Goal: Transaction & Acquisition: Purchase product/service

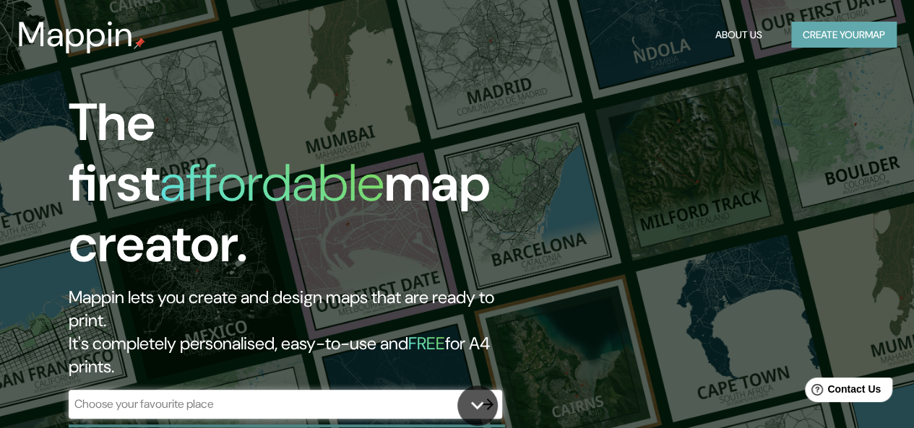
click at [806, 31] on button "Create your map" at bounding box center [843, 35] width 105 height 27
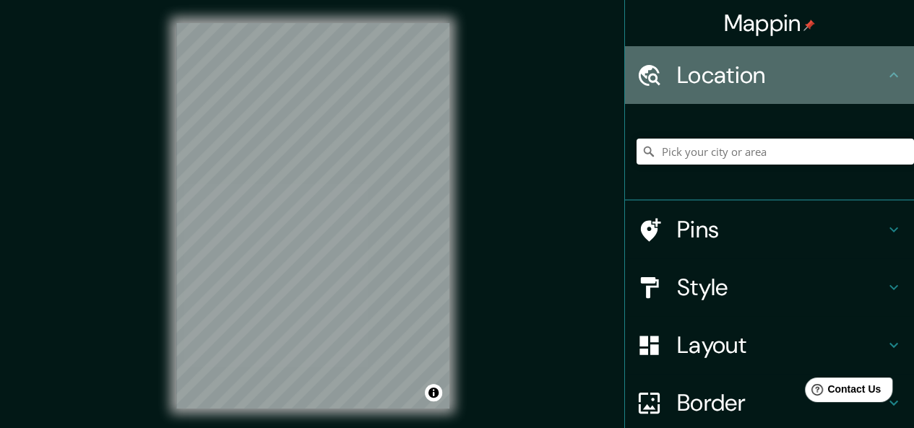
click at [728, 74] on h4 "Location" at bounding box center [781, 75] width 208 height 29
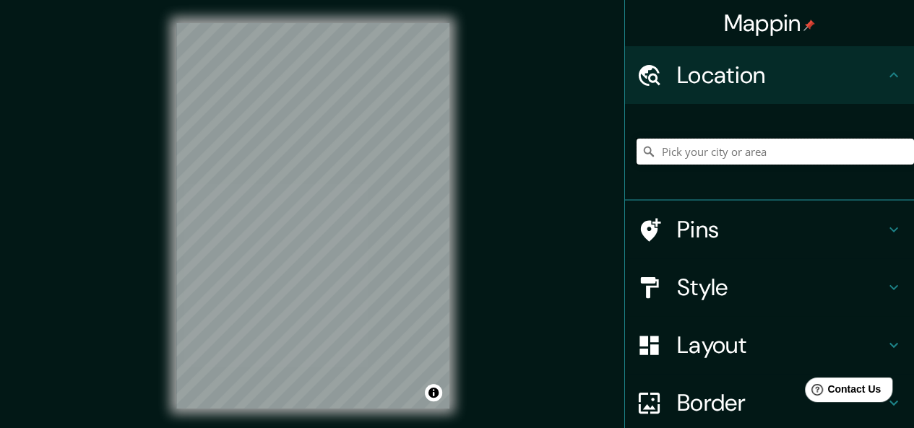
click at [710, 150] on input "Pick your city or area" at bounding box center [775, 152] width 277 height 26
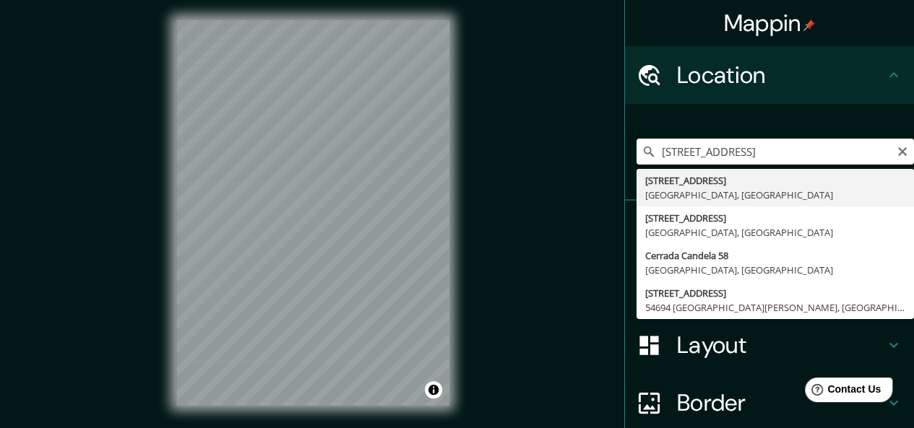
type input "[STREET_ADDRESS]"
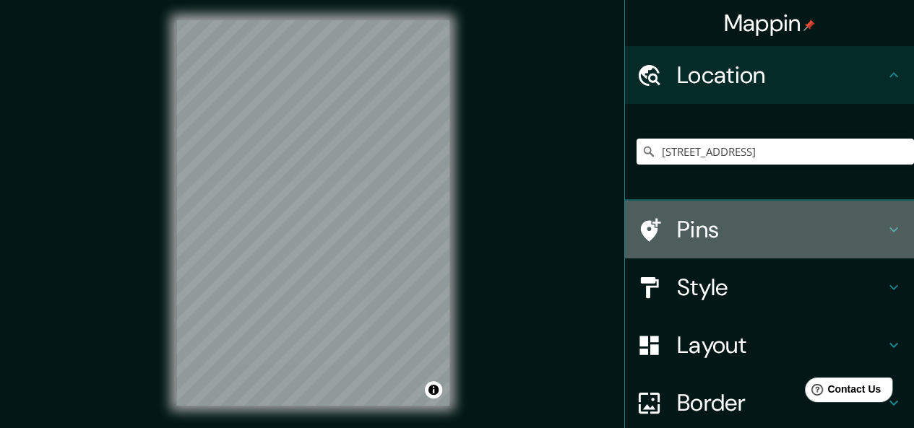
click at [749, 225] on h4 "Pins" at bounding box center [781, 229] width 208 height 29
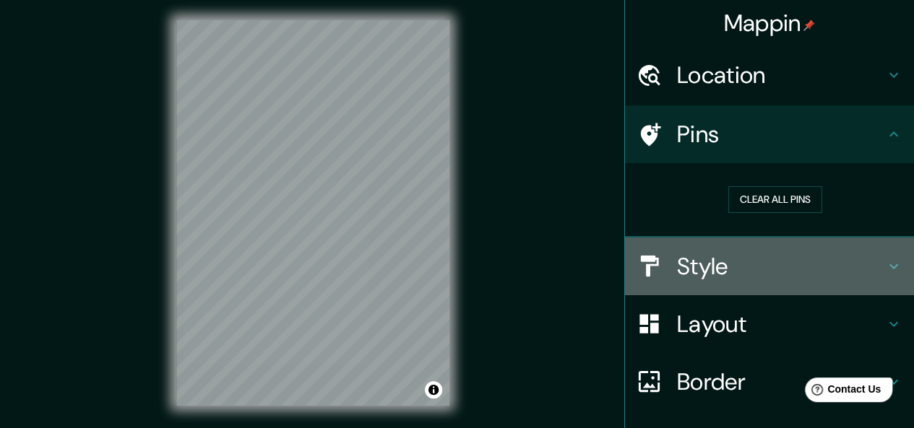
click at [756, 258] on h4 "Style" at bounding box center [781, 266] width 208 height 29
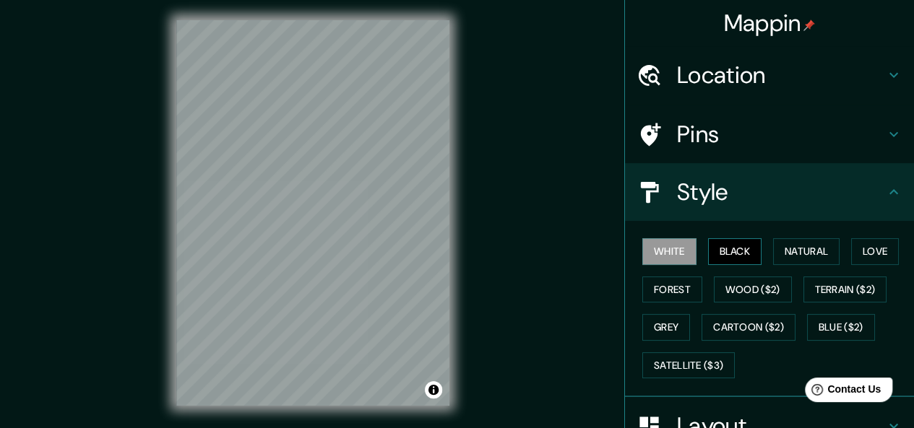
click at [723, 254] on button "Black" at bounding box center [735, 251] width 54 height 27
click at [806, 239] on button "Natural" at bounding box center [806, 251] width 66 height 27
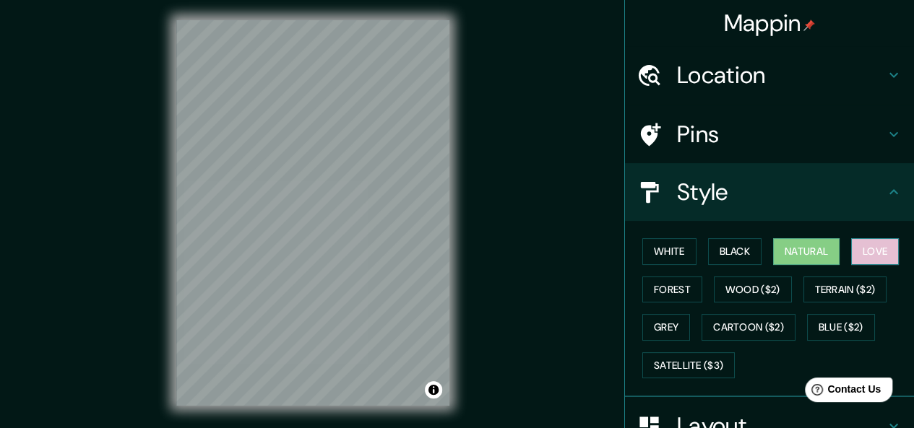
click at [870, 255] on button "Love" at bounding box center [875, 251] width 48 height 27
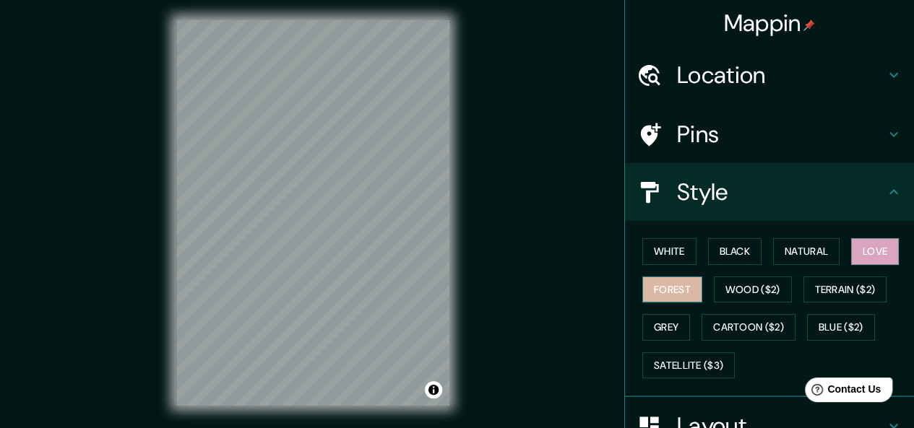
click at [673, 283] on button "Forest" at bounding box center [672, 290] width 60 height 27
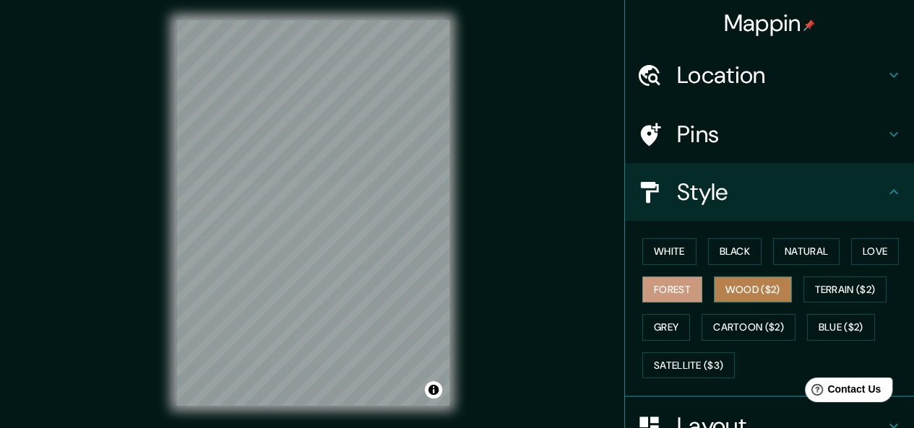
click at [731, 287] on button "Wood ($2)" at bounding box center [753, 290] width 78 height 27
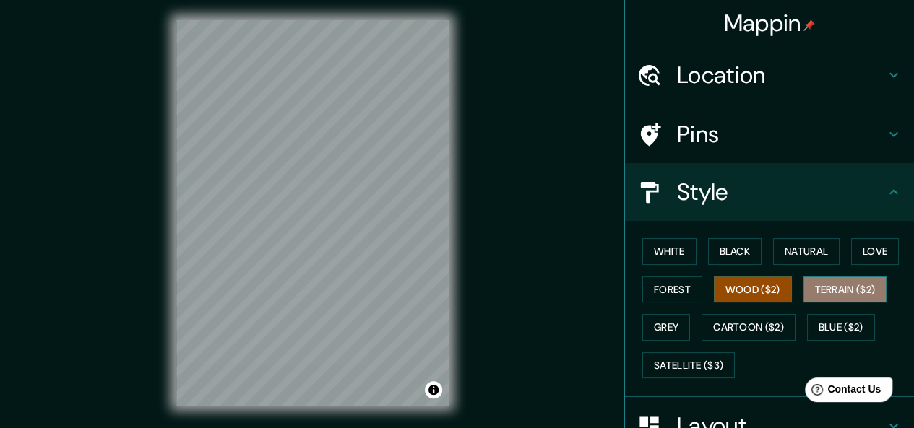
click at [822, 288] on button "Terrain ($2)" at bounding box center [845, 290] width 84 height 27
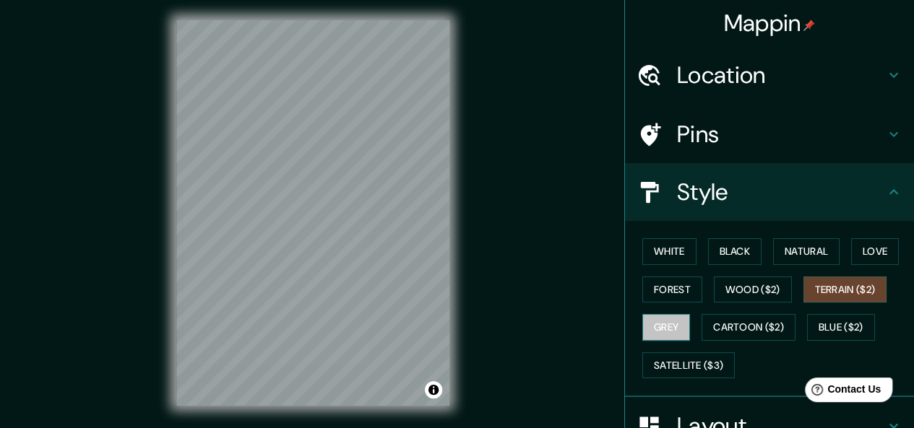
click at [664, 316] on button "Grey" at bounding box center [666, 327] width 48 height 27
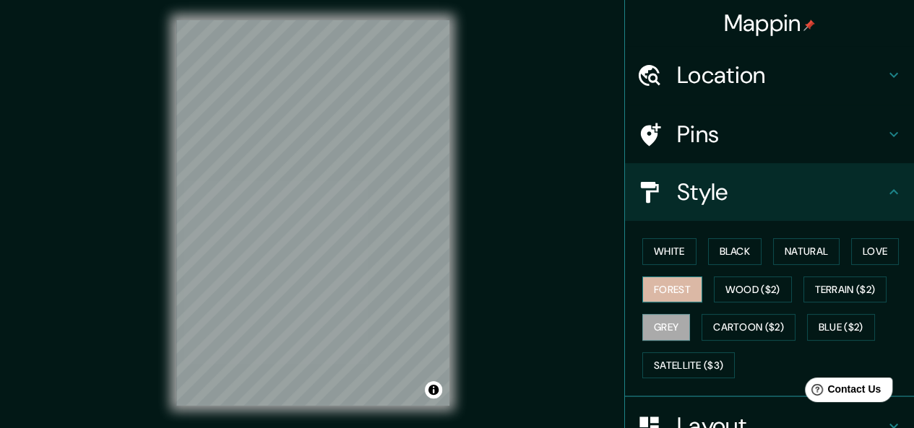
click at [666, 289] on button "Forest" at bounding box center [672, 290] width 60 height 27
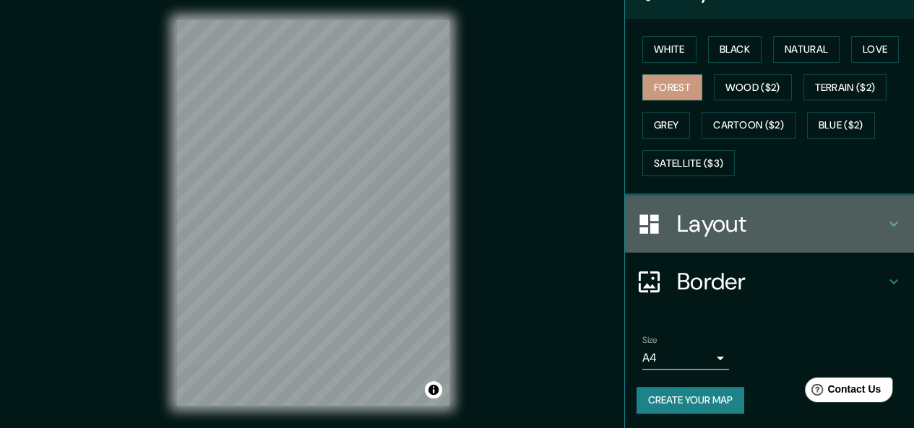
click at [796, 217] on h4 "Layout" at bounding box center [781, 224] width 208 height 29
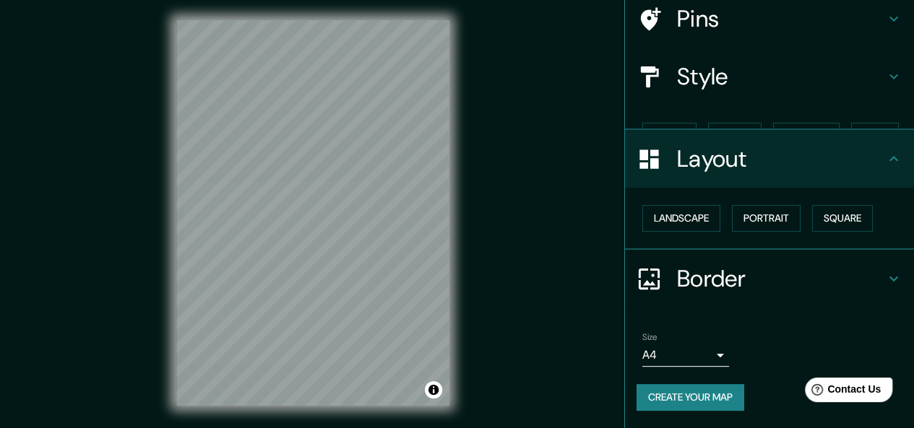
scroll to position [90, 0]
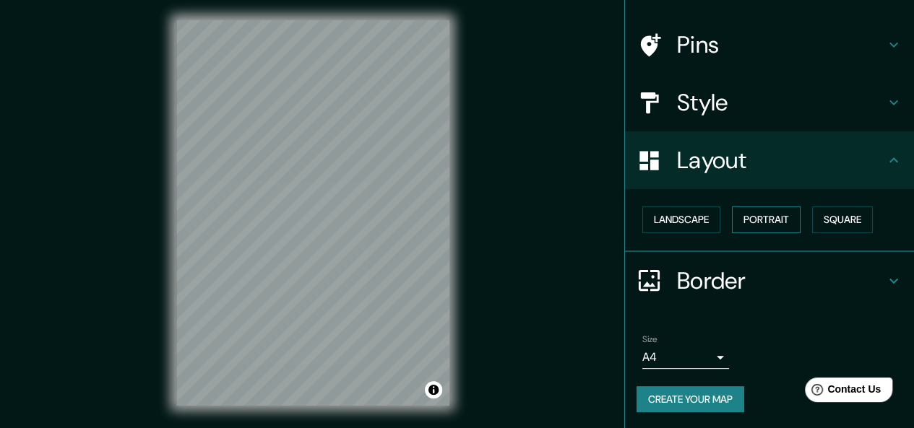
click at [732, 220] on button "Portrait" at bounding box center [766, 220] width 69 height 27
click at [663, 215] on button "Landscape" at bounding box center [681, 220] width 78 height 27
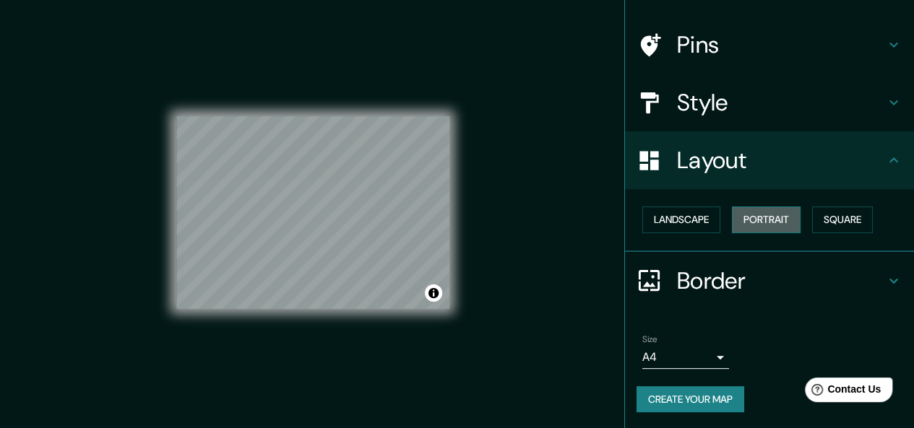
click at [740, 215] on button "Portrait" at bounding box center [766, 220] width 69 height 27
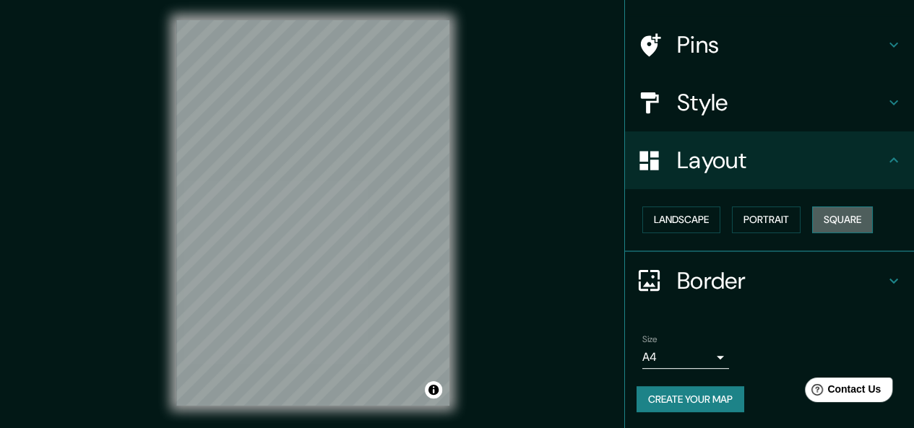
click at [813, 213] on button "Square" at bounding box center [842, 220] width 61 height 27
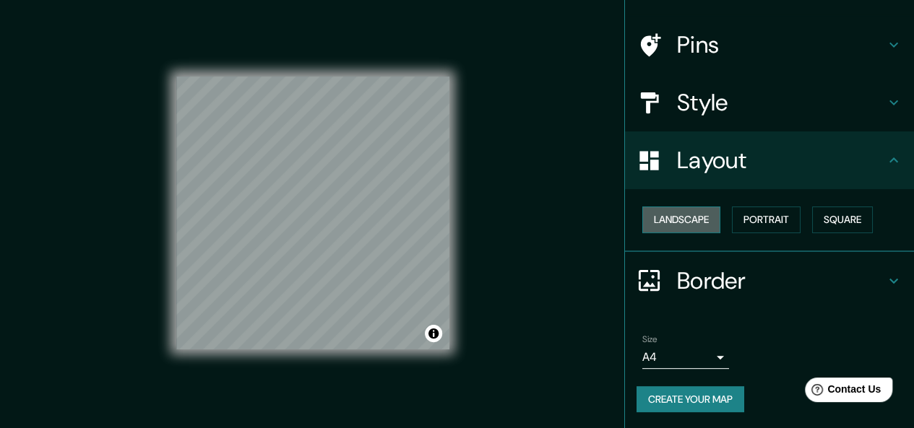
click at [710, 222] on button "Landscape" at bounding box center [681, 220] width 78 height 27
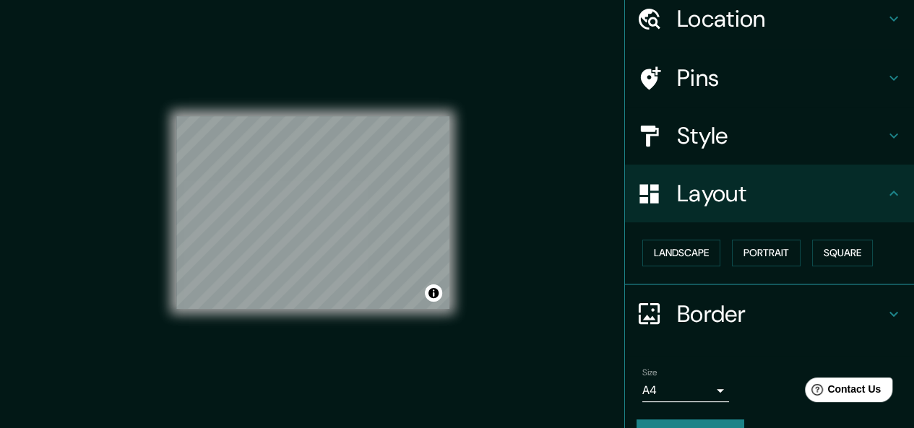
scroll to position [0, 0]
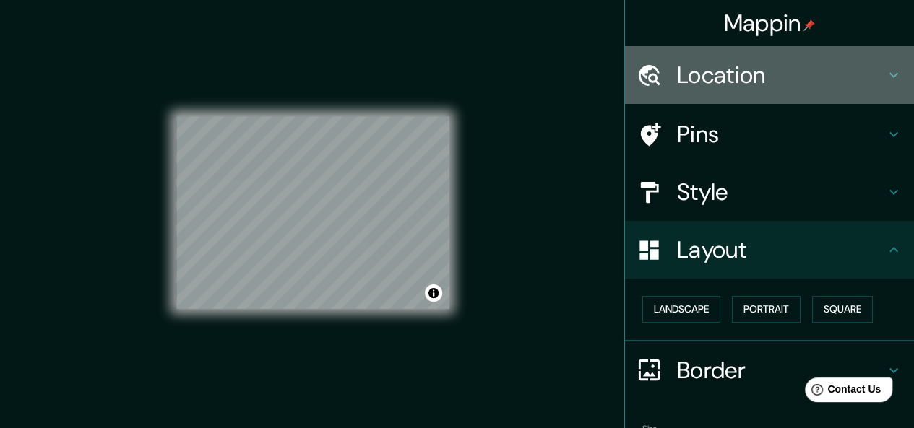
click at [780, 77] on h4 "Location" at bounding box center [781, 75] width 208 height 29
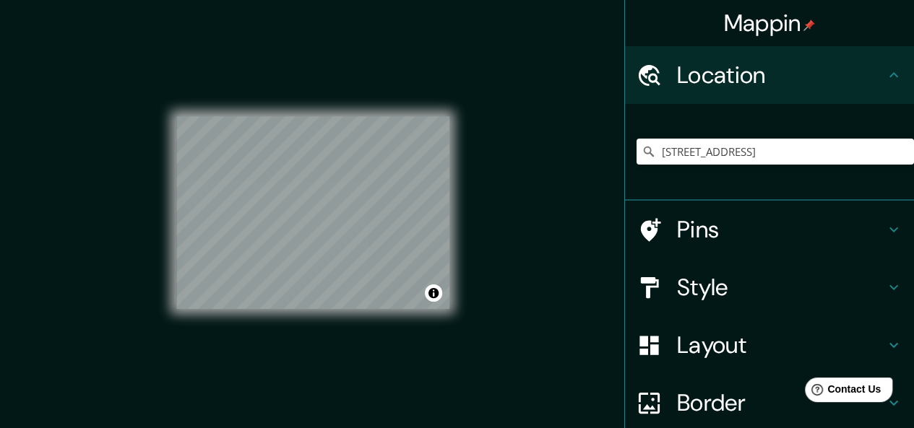
click at [764, 223] on h4 "Pins" at bounding box center [781, 229] width 208 height 29
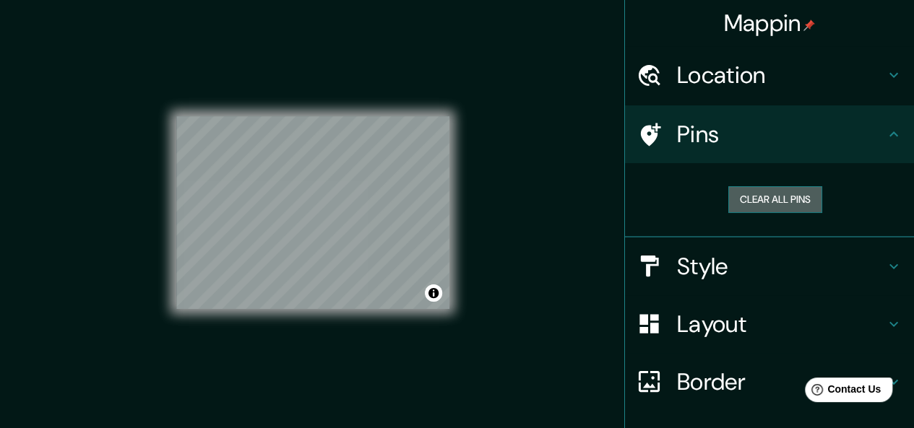
click at [775, 204] on button "Clear all pins" at bounding box center [775, 199] width 94 height 27
click at [837, 122] on h4 "Pins" at bounding box center [781, 134] width 208 height 29
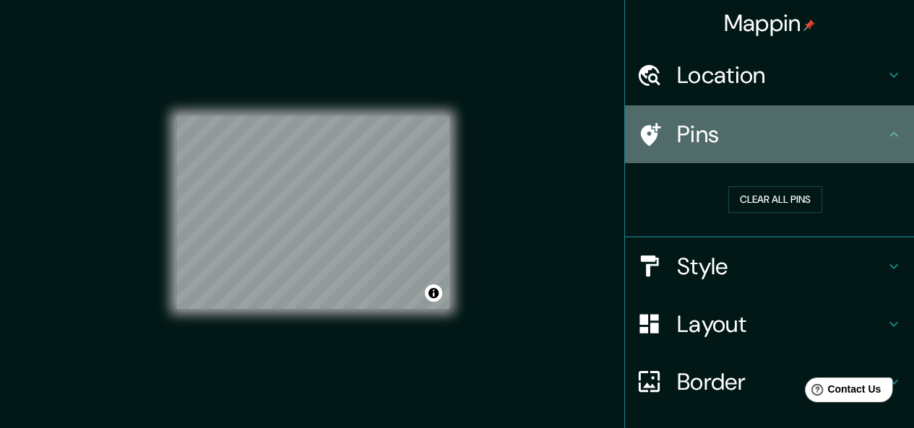
click at [637, 124] on icon at bounding box center [649, 134] width 25 height 25
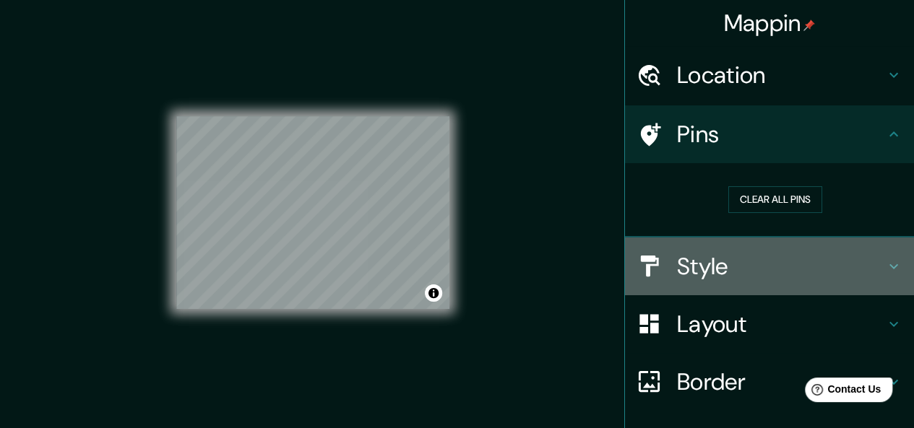
click at [838, 251] on div "Style" at bounding box center [769, 267] width 289 height 58
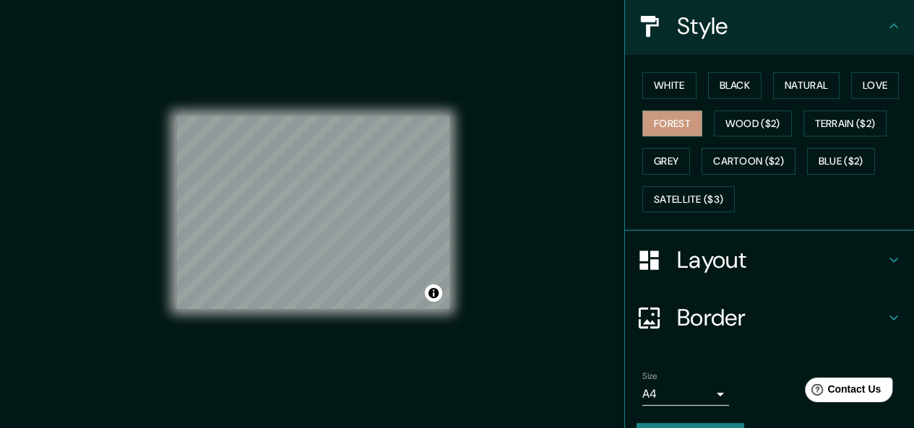
scroll to position [202, 0]
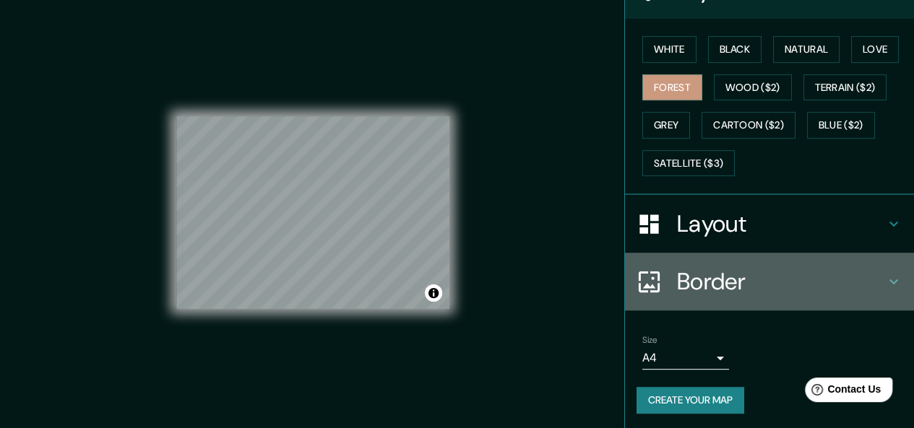
click at [720, 276] on h4 "Border" at bounding box center [781, 281] width 208 height 29
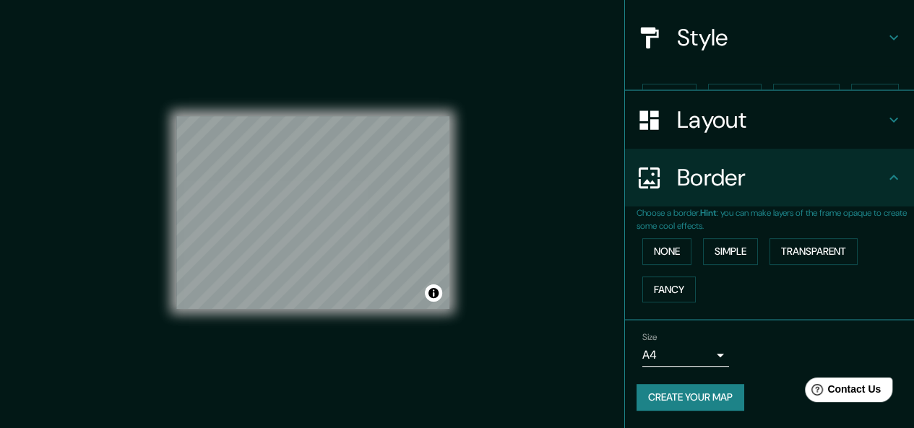
scroll to position [129, 0]
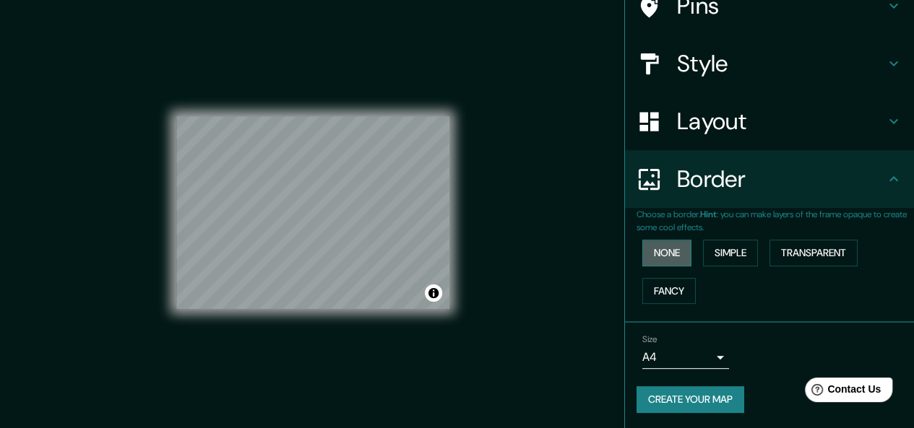
click at [655, 249] on button "None" at bounding box center [666, 253] width 49 height 27
click at [731, 246] on button "Simple" at bounding box center [730, 253] width 55 height 27
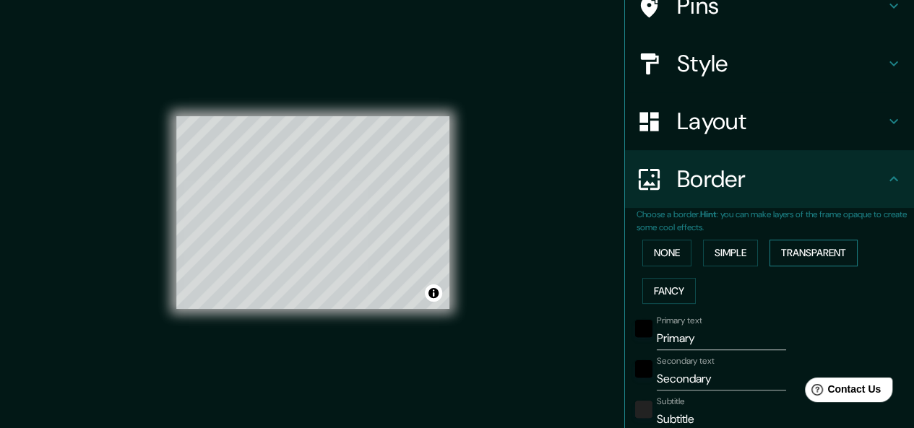
click at [838, 257] on button "Transparent" at bounding box center [814, 253] width 88 height 27
click at [673, 298] on button "Fancy" at bounding box center [668, 291] width 53 height 27
click at [656, 259] on button "None" at bounding box center [666, 253] width 49 height 27
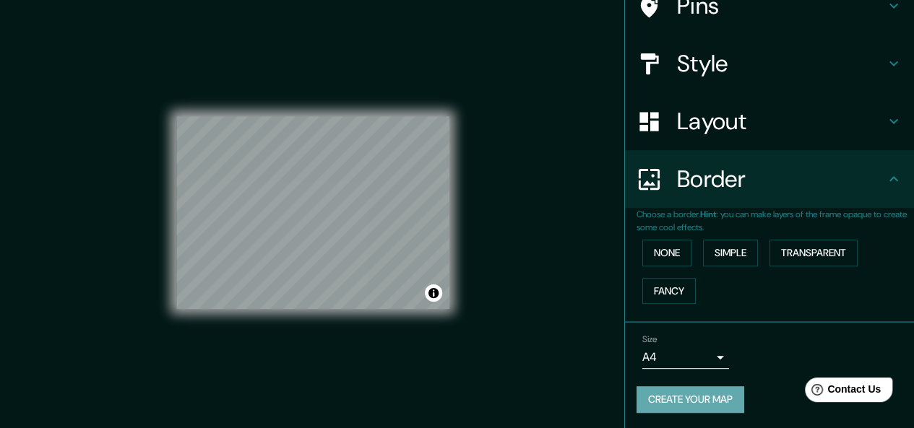
click at [720, 388] on button "Create your map" at bounding box center [691, 400] width 108 height 27
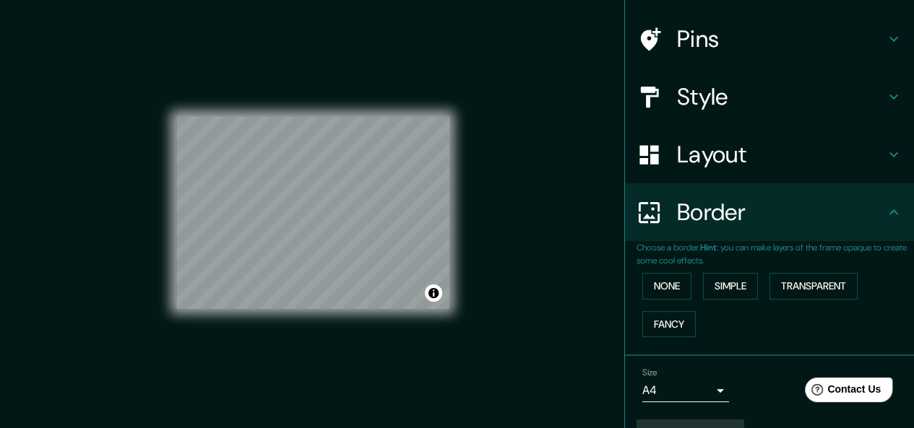
scroll to position [94, 0]
click at [668, 288] on button "None" at bounding box center [666, 288] width 49 height 27
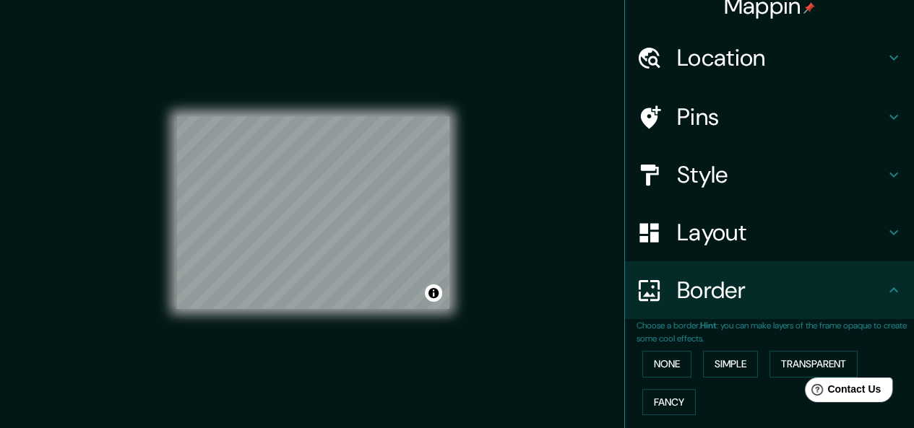
scroll to position [0, 0]
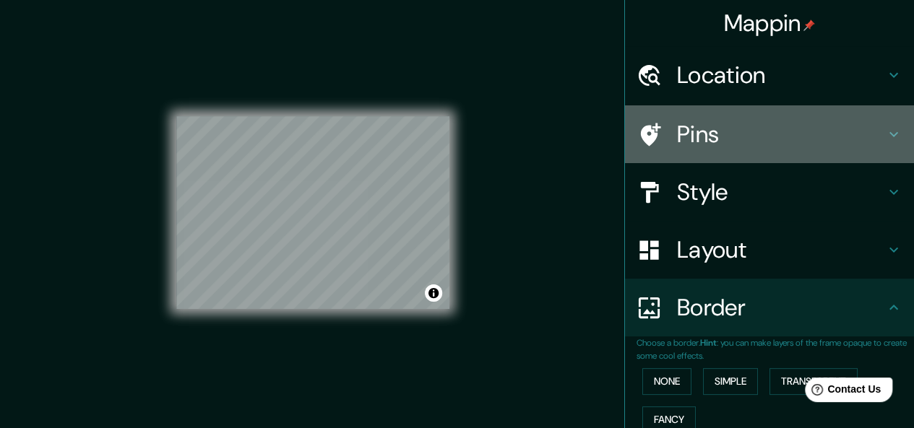
click at [782, 151] on div "Pins" at bounding box center [769, 134] width 289 height 58
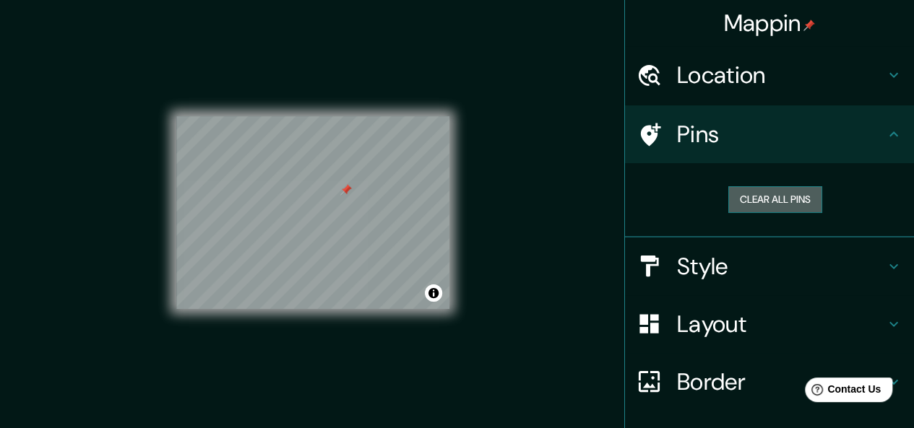
click at [786, 197] on button "Clear all pins" at bounding box center [775, 199] width 94 height 27
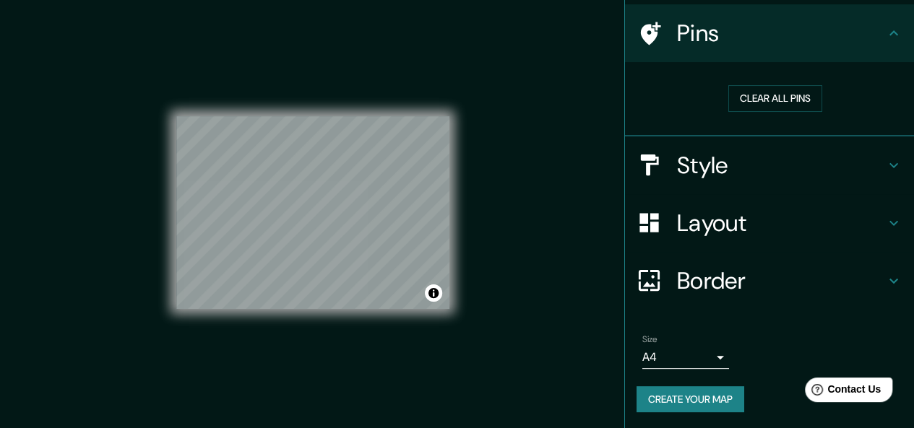
click at [691, 398] on button "Create your map" at bounding box center [691, 400] width 108 height 27
click at [426, 291] on button "Toggle attribution" at bounding box center [433, 293] width 17 height 17
